Goal: Use online tool/utility: Utilize a website feature to perform a specific function

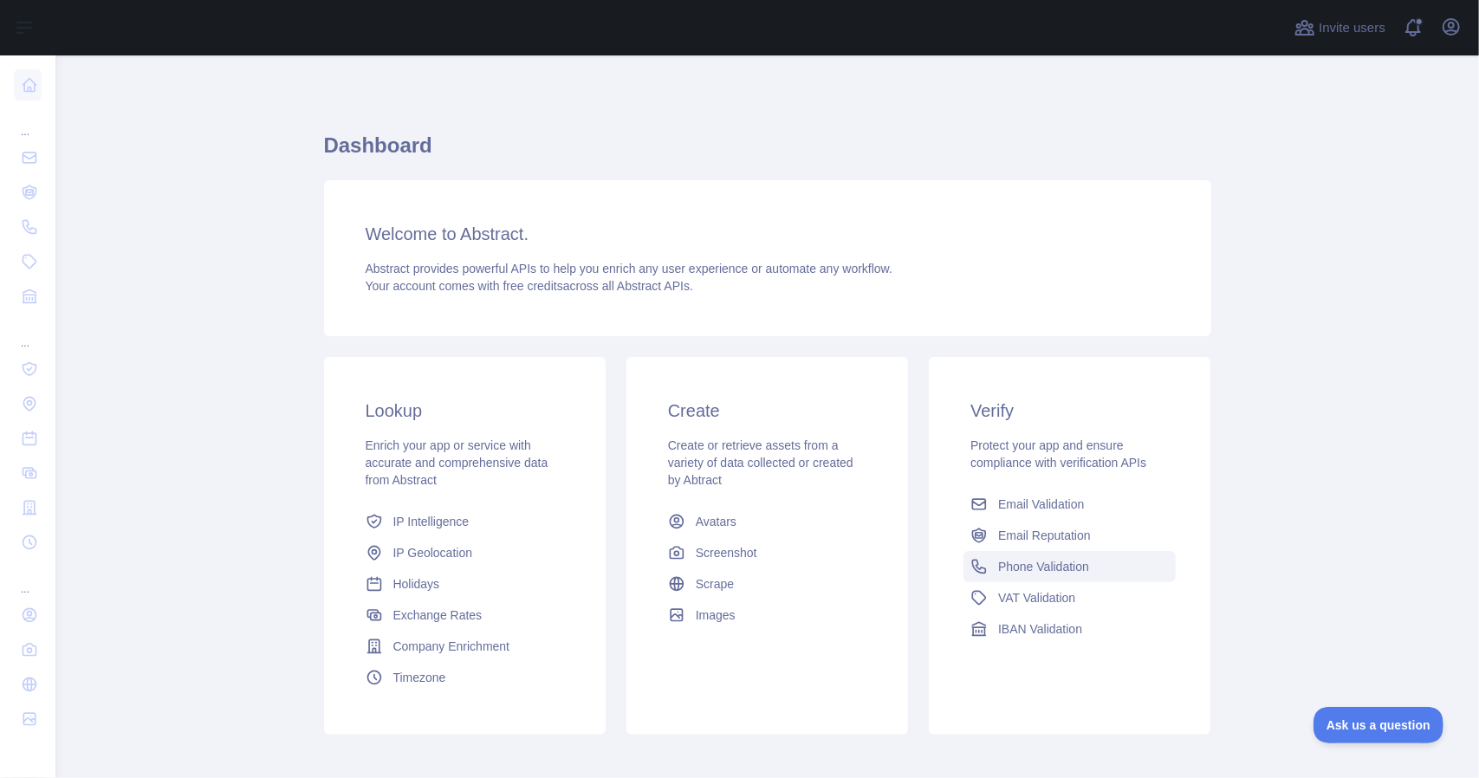
click at [1042, 571] on span "Phone Validation" at bounding box center [1043, 566] width 91 height 17
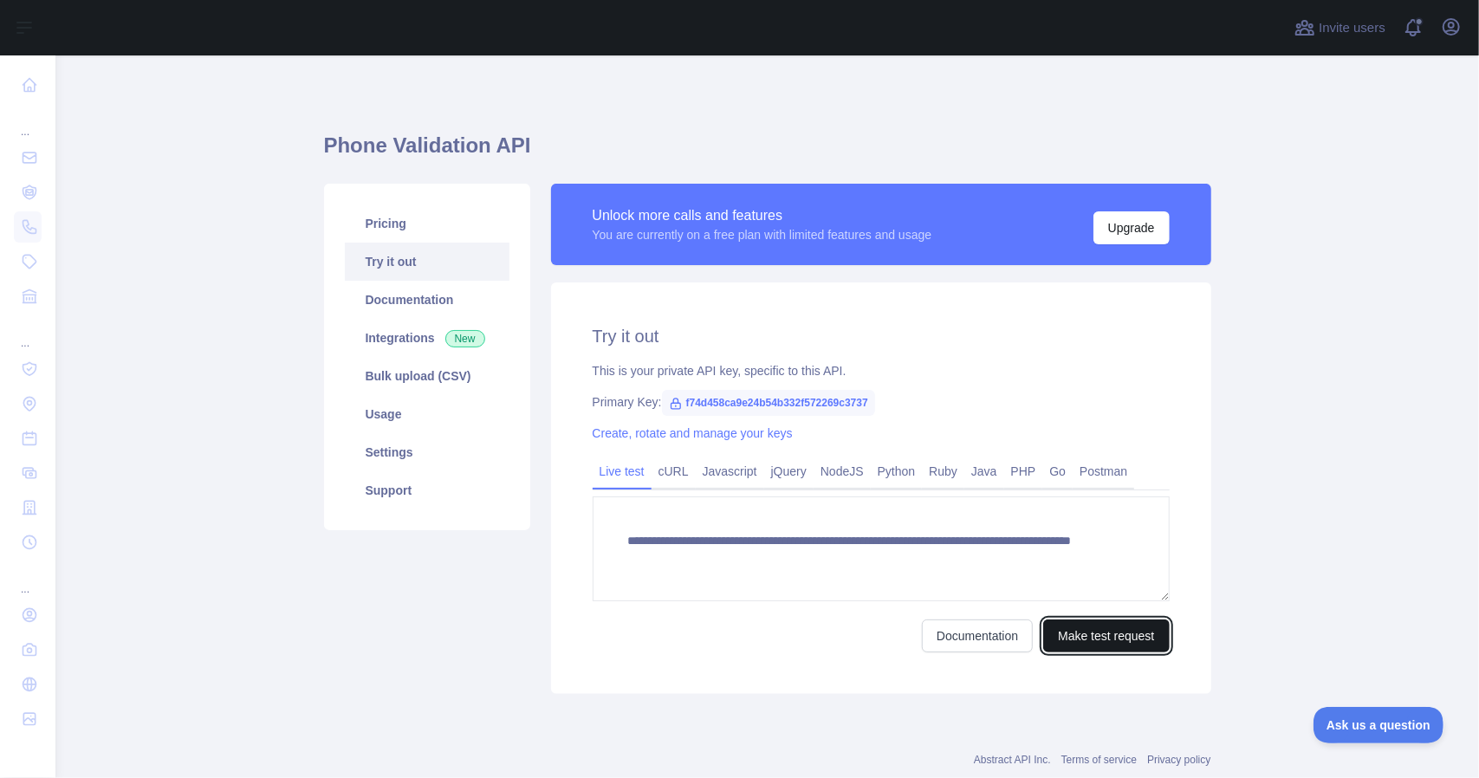
click at [1083, 642] on button "Make test request" at bounding box center [1106, 636] width 126 height 33
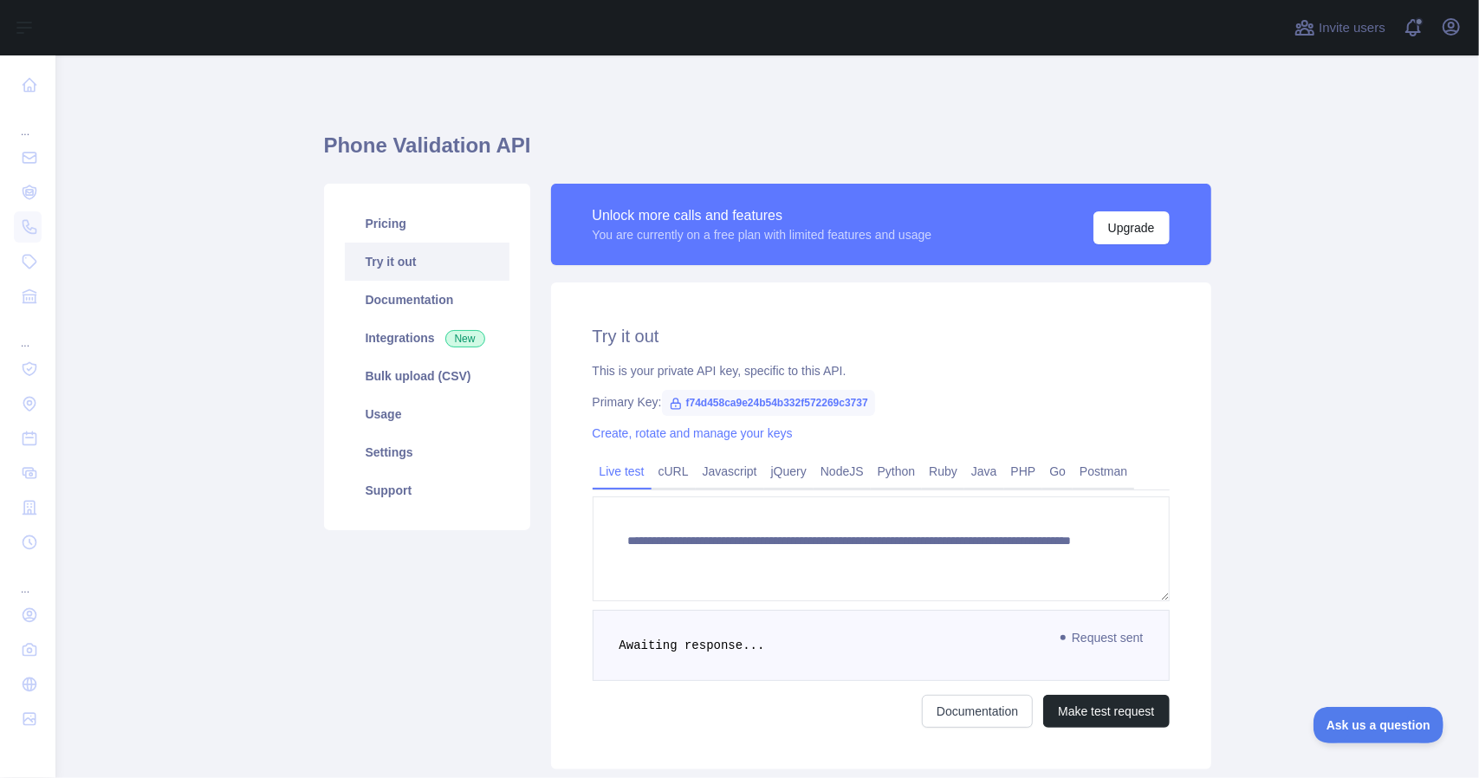
click at [976, 646] on pre "Awaiting response..." at bounding box center [881, 645] width 577 height 71
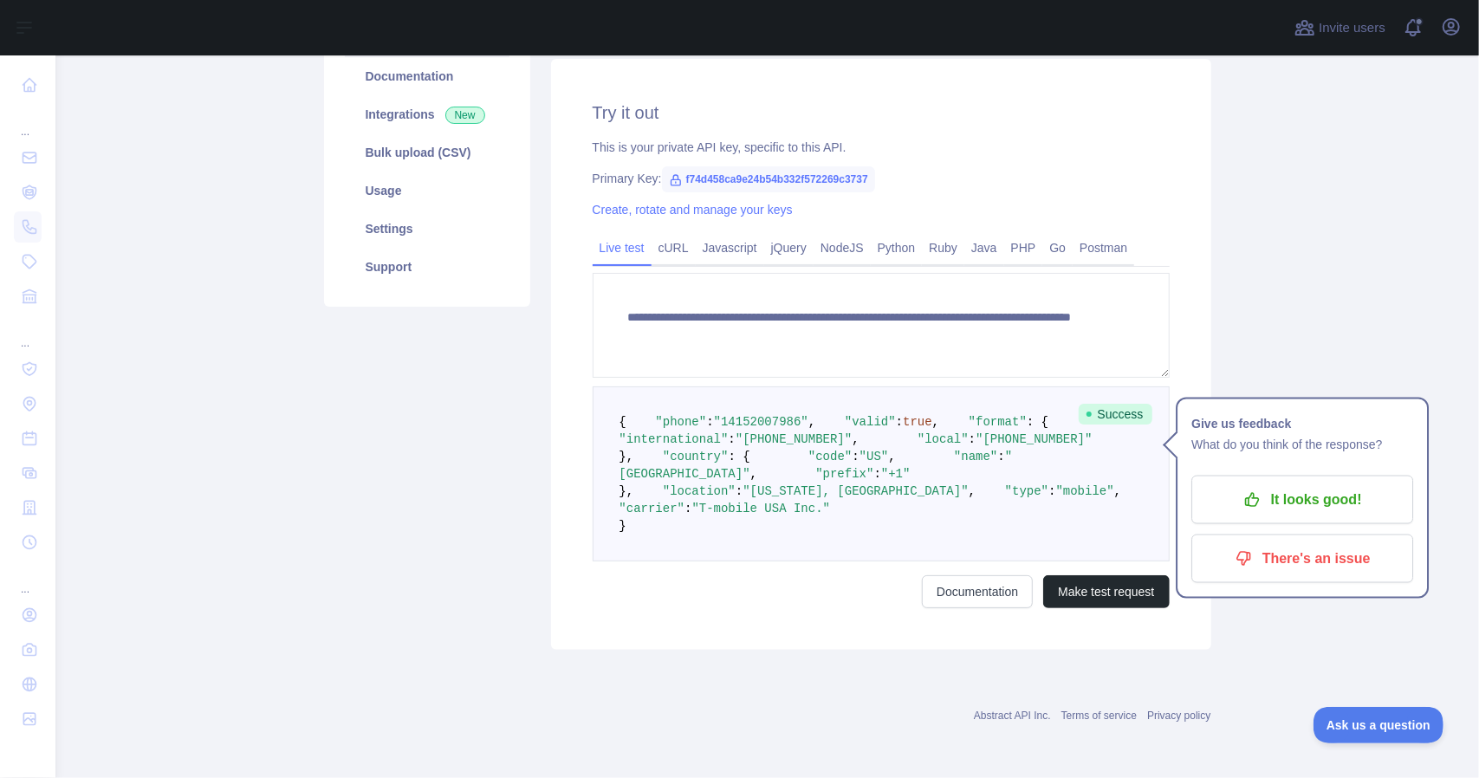
scroll to position [347, 0]
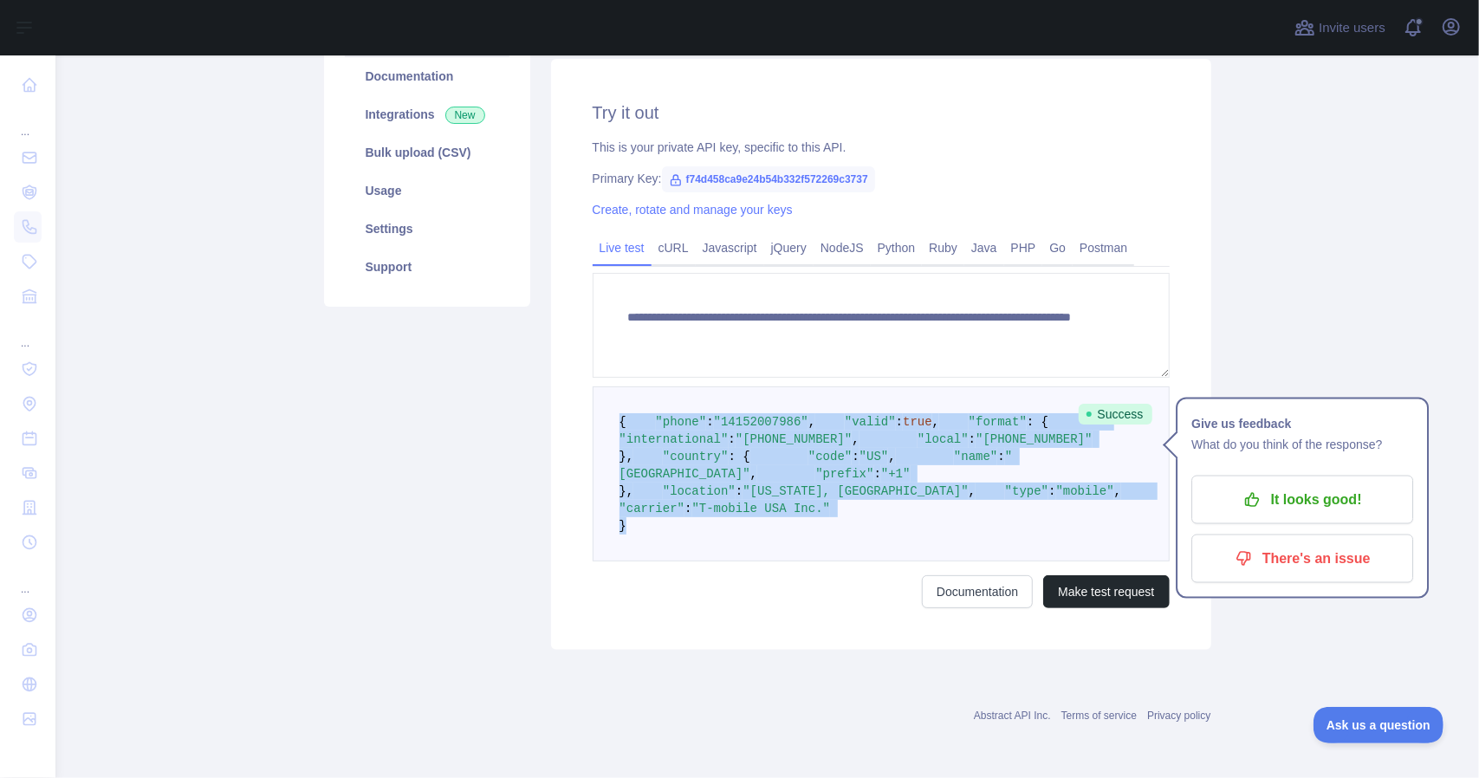
drag, startPoint x: 687, startPoint y: 559, endPoint x: 581, endPoint y: 275, distance: 303.6
click at [581, 275] on div "**********" at bounding box center [881, 354] width 660 height 591
copy code "{ "phone" : "14152007986" , "valid" : true , "format" : { "international" : "+1…"
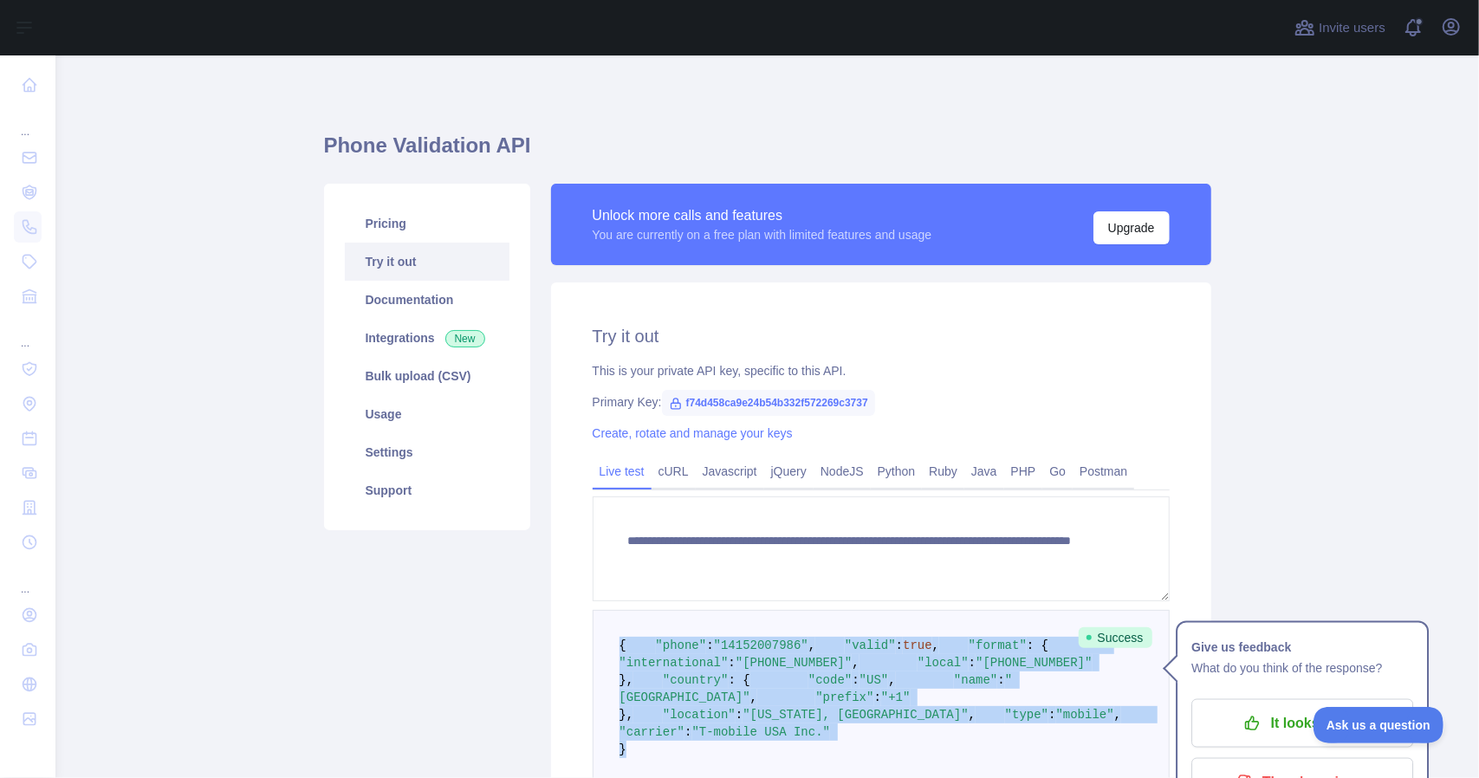
scroll to position [173, 0]
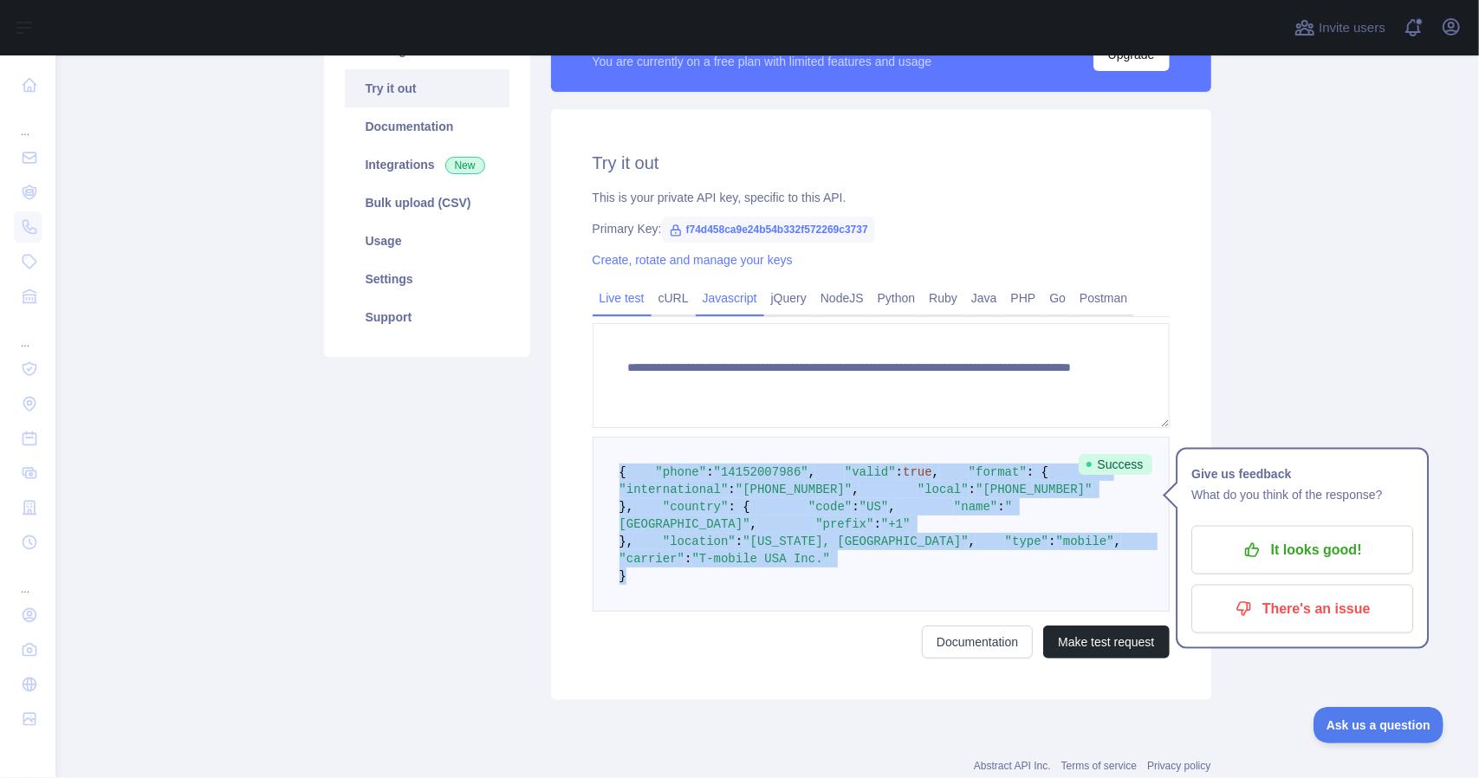
click at [709, 304] on link "Javascript" at bounding box center [730, 298] width 68 height 28
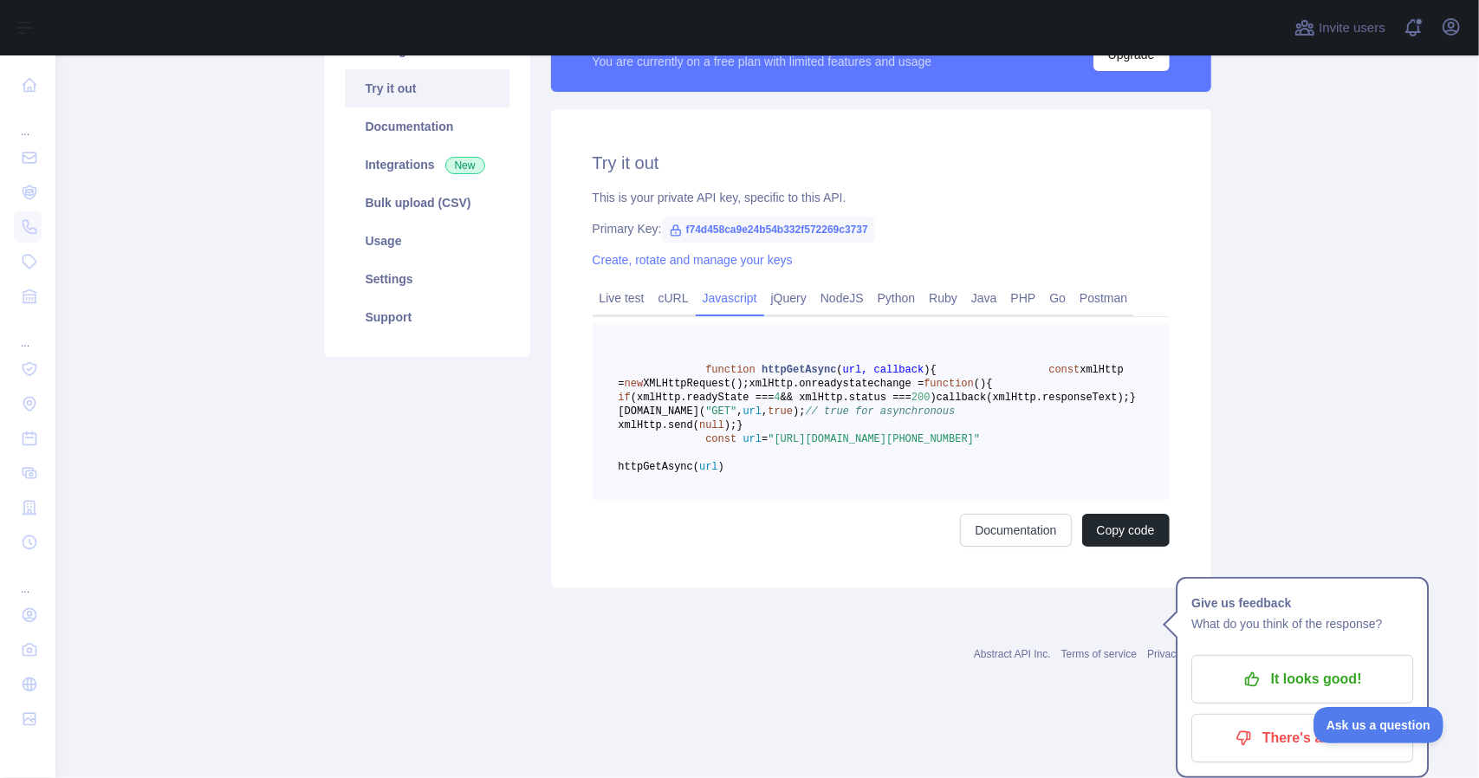
drag, startPoint x: 815, startPoint y: 555, endPoint x: 830, endPoint y: 543, distance: 19.1
click at [830, 500] on pre "function httpGetAsync ( url, callback ) { const xmlHttp = new XMLHttpRequest();…" at bounding box center [881, 411] width 577 height 177
drag, startPoint x: 809, startPoint y: 557, endPoint x: 867, endPoint y: 561, distance: 57.3
click at [867, 500] on pre "function httpGetAsync ( url, callback ) { const xmlHttp = new XMLHttpRequest();…" at bounding box center [881, 411] width 577 height 177
drag, startPoint x: 1092, startPoint y: 617, endPoint x: 1068, endPoint y: 576, distance: 47.0
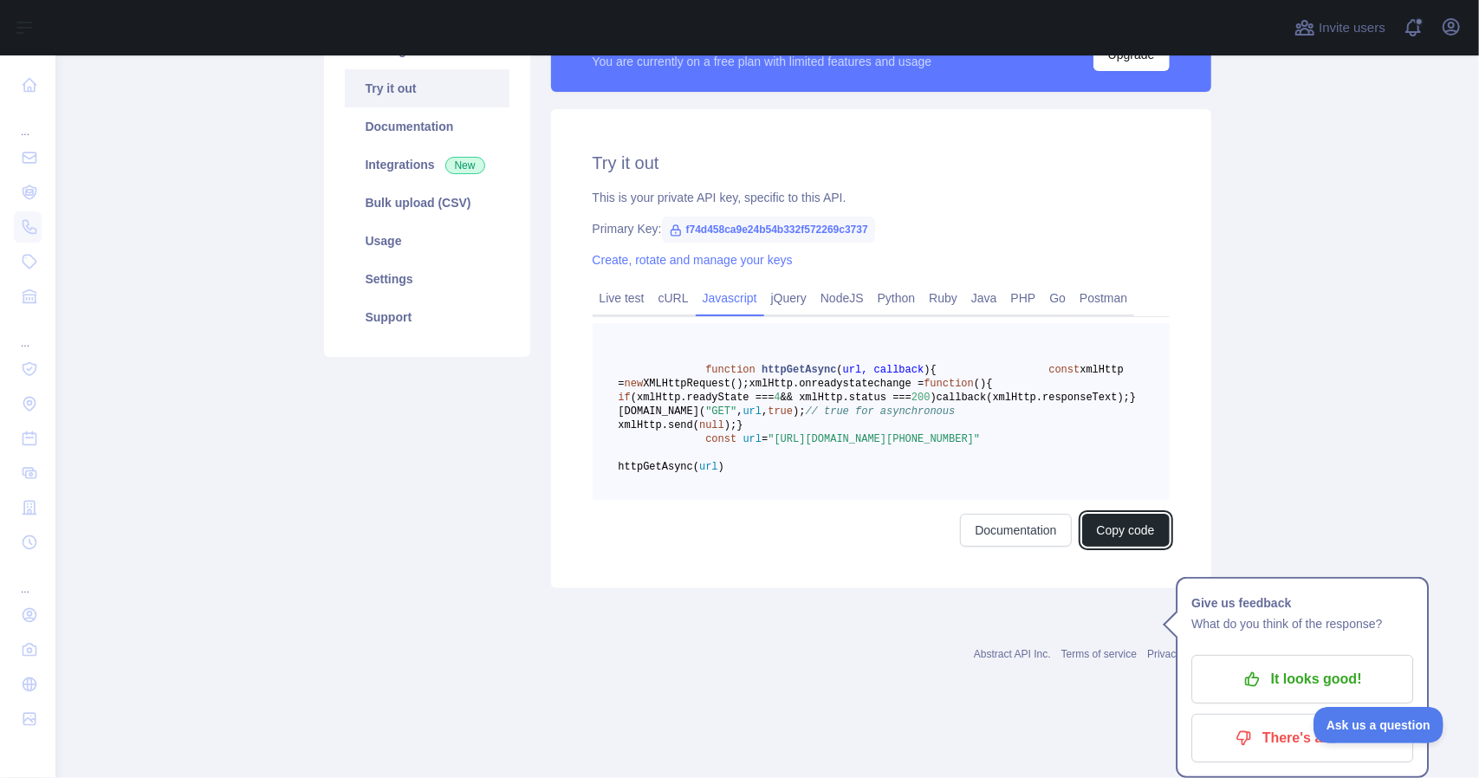
click at [1090, 547] on button "Copy code" at bounding box center [1126, 530] width 88 height 33
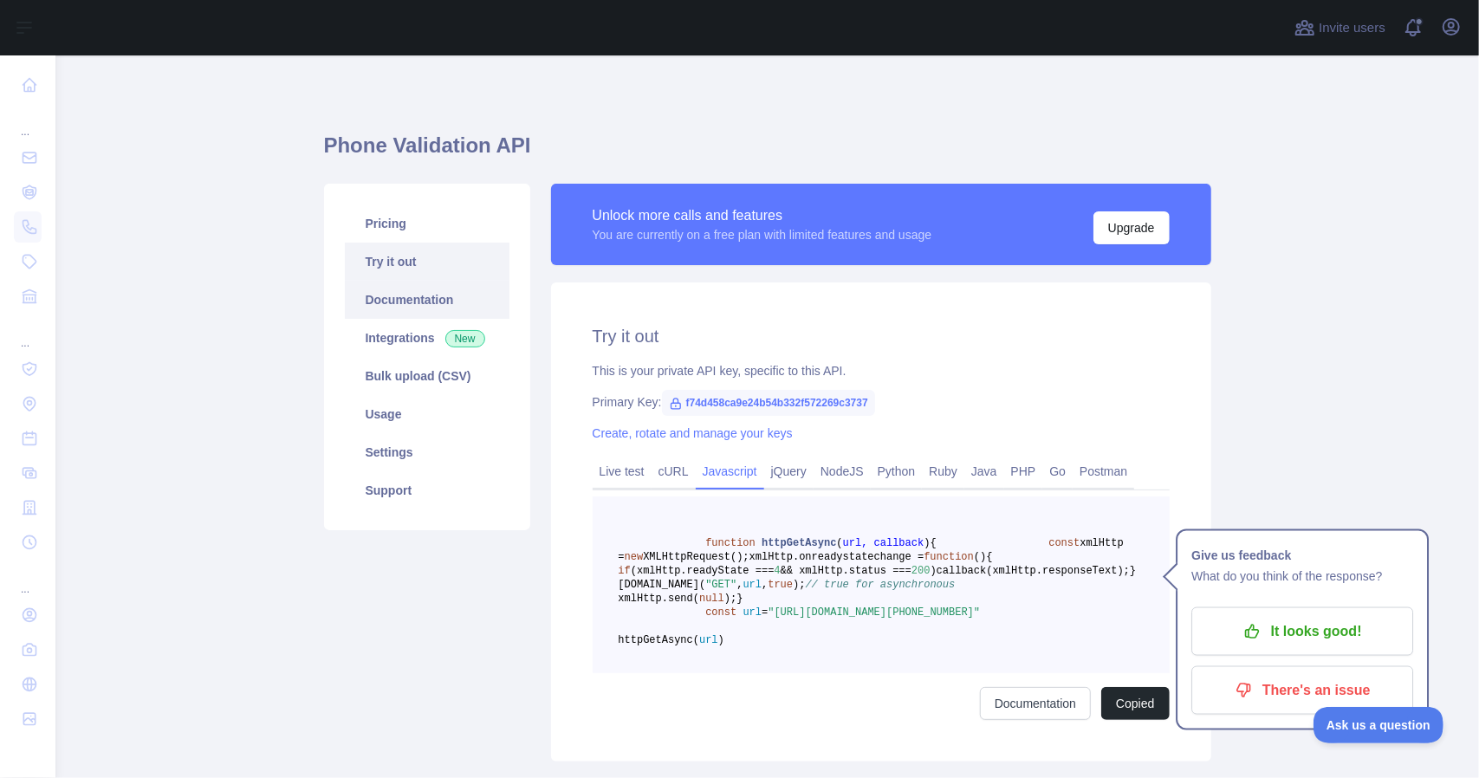
scroll to position [87, 0]
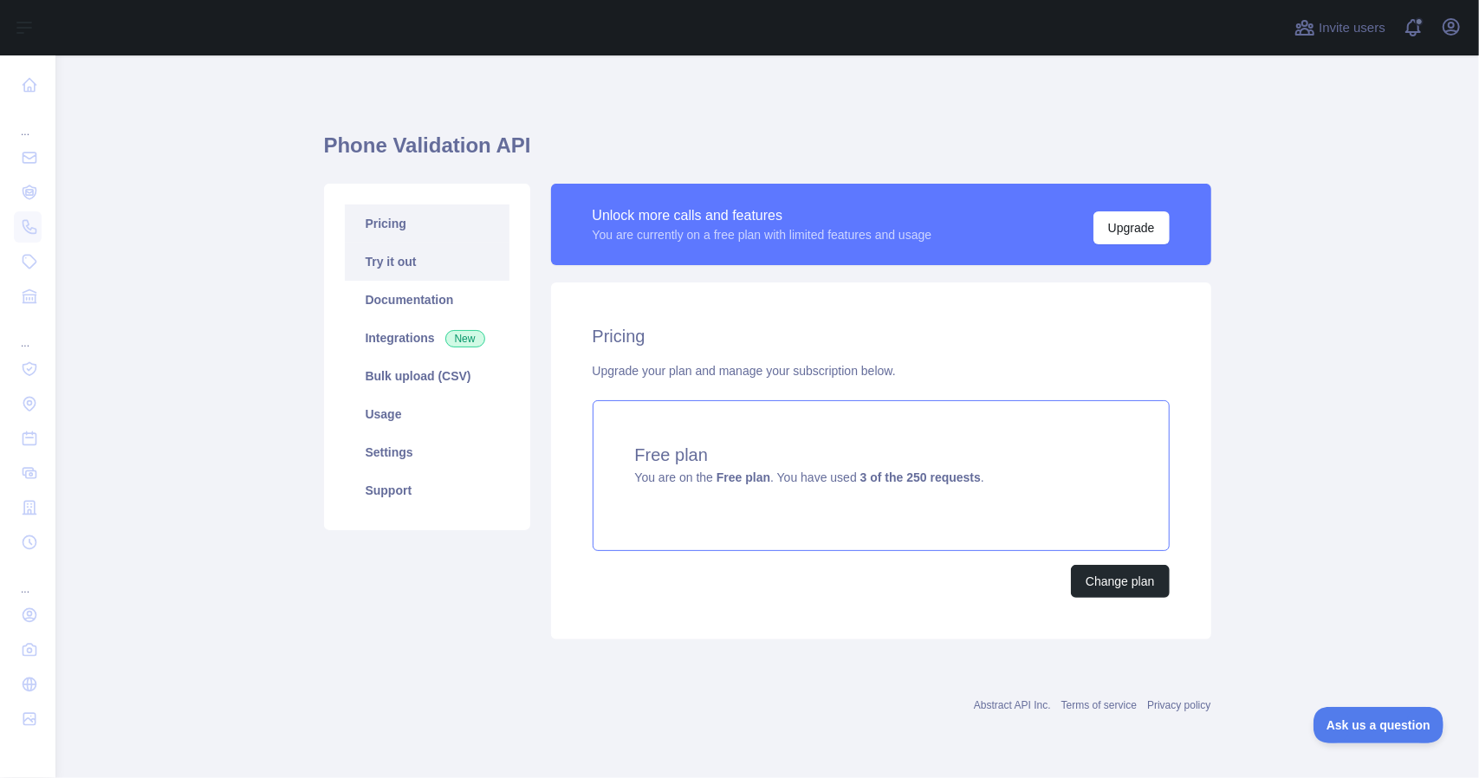
click at [388, 243] on link "Try it out" at bounding box center [427, 262] width 165 height 38
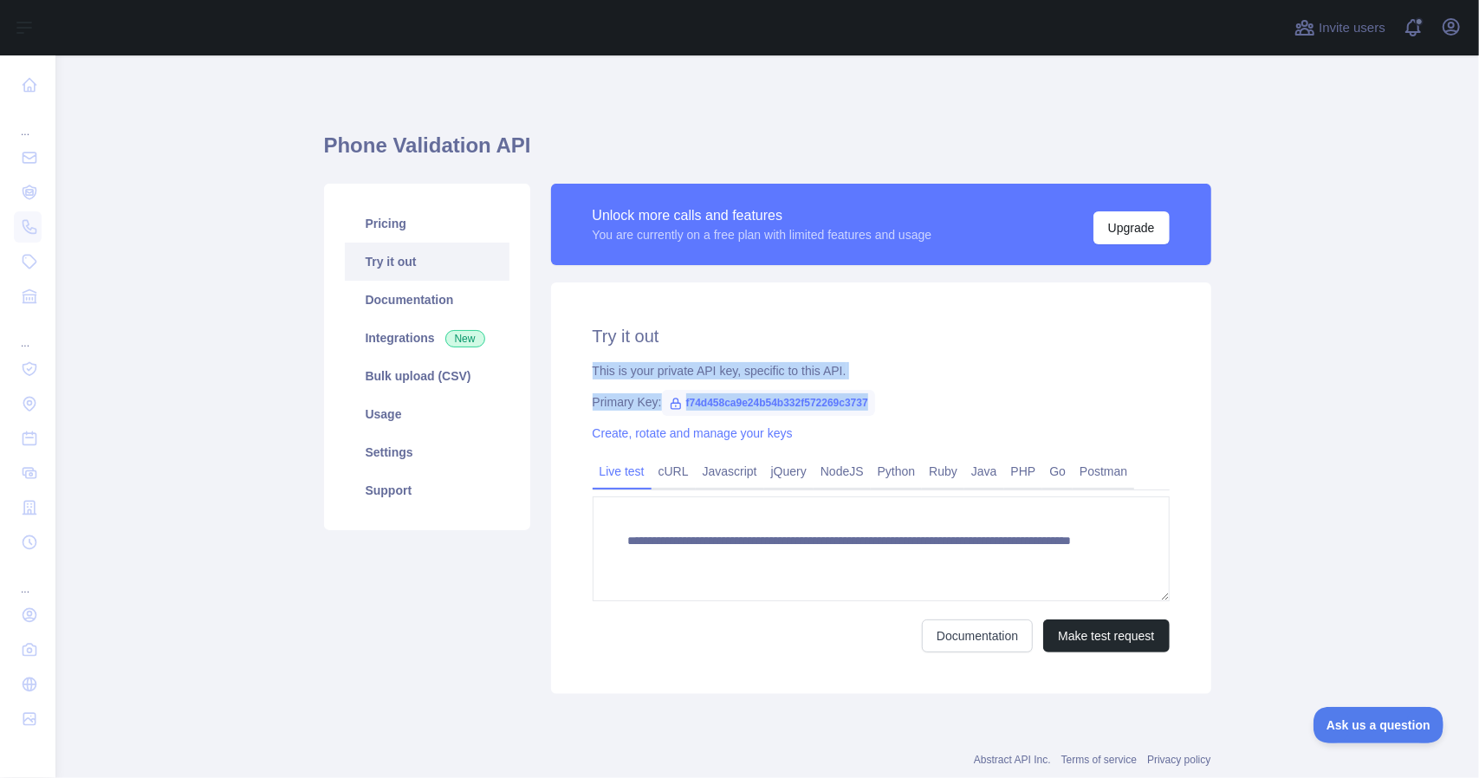
drag, startPoint x: 583, startPoint y: 370, endPoint x: 914, endPoint y: 406, distance: 332.9
click at [914, 406] on div "**********" at bounding box center [881, 488] width 660 height 412
copy div "This is your private API key, specific to this API. Primary Key: f74d458ca9e24b…"
click at [412, 223] on link "Pricing" at bounding box center [427, 224] width 165 height 38
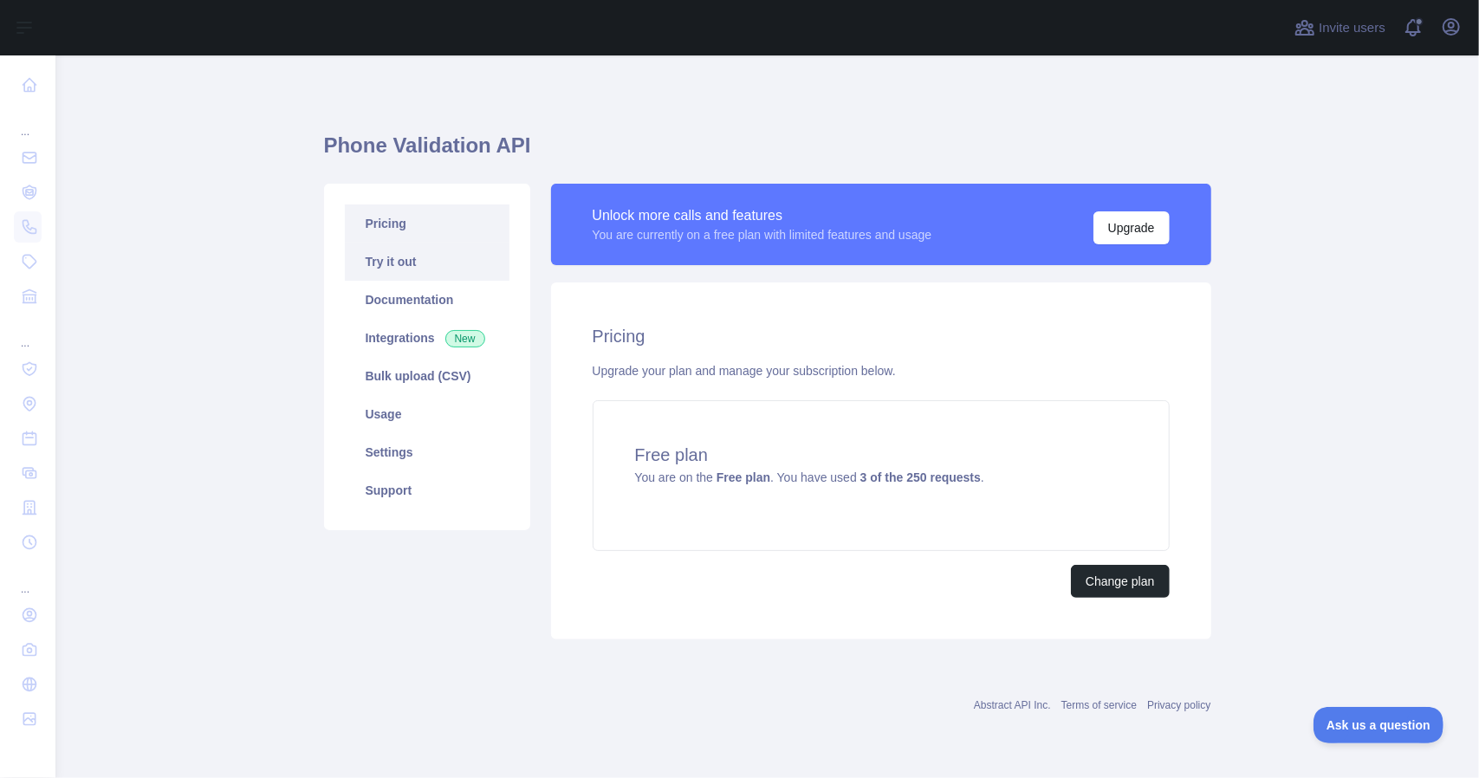
click at [404, 263] on link "Try it out" at bounding box center [427, 262] width 165 height 38
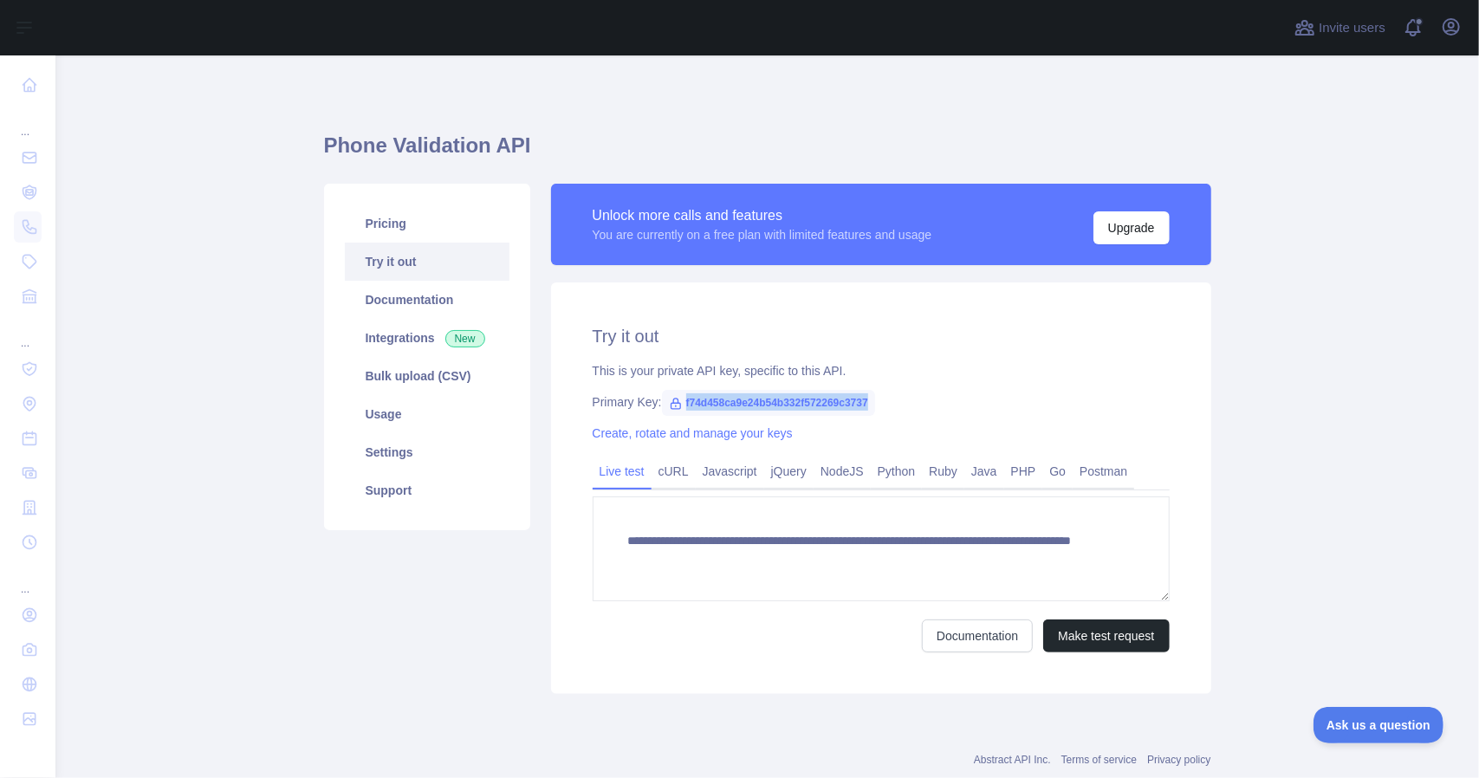
drag, startPoint x: 859, startPoint y: 399, endPoint x: 673, endPoint y: 396, distance: 185.5
click at [673, 396] on div "Primary Key: f74d458ca9e24b54b332f572269c3737" at bounding box center [881, 401] width 577 height 17
copy span "f74d458ca9e24b54b332f572269c3737"
click at [408, 232] on link "Pricing" at bounding box center [427, 224] width 165 height 38
